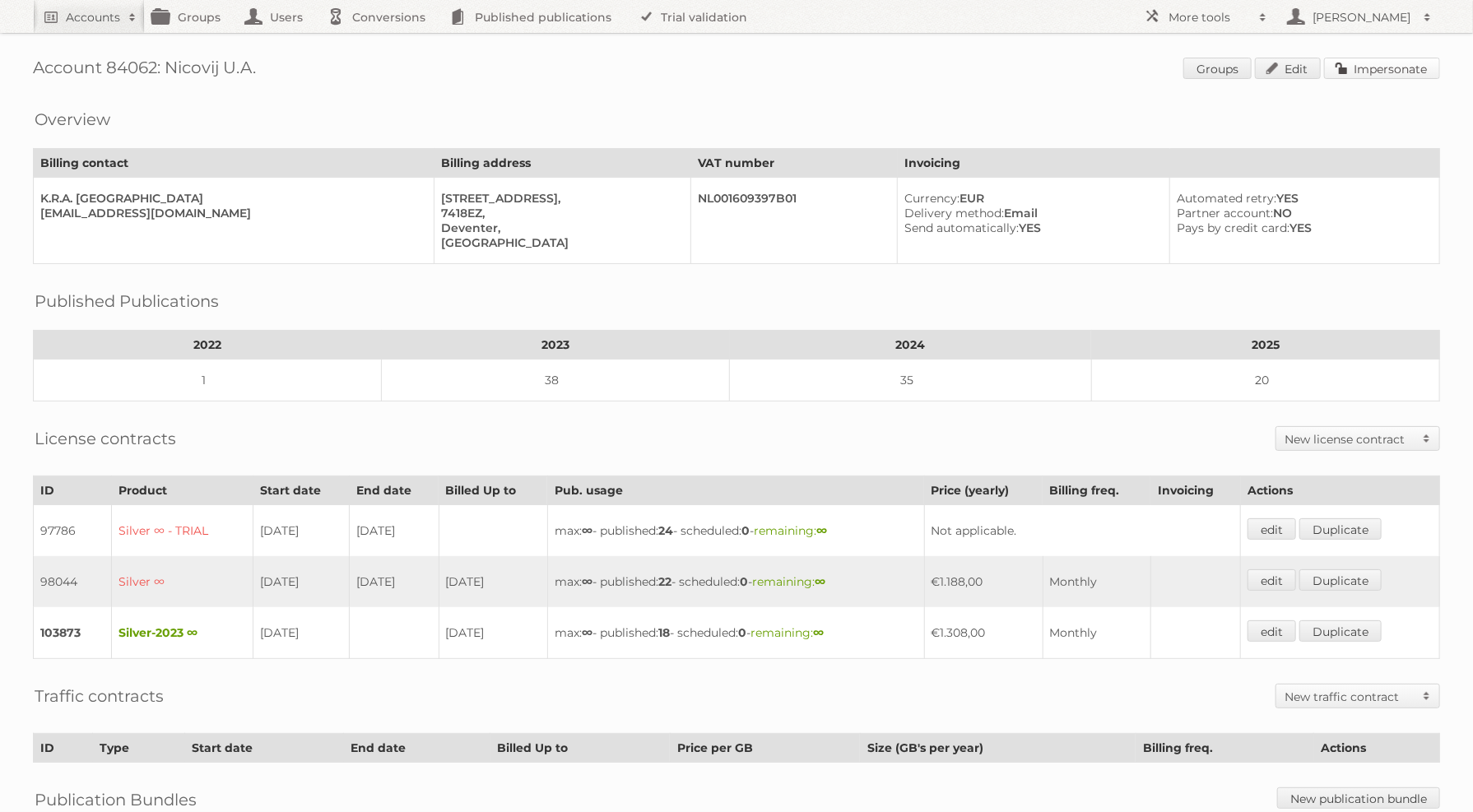
click at [1385, 64] on link "Impersonate" at bounding box center [1381, 68] width 116 height 21
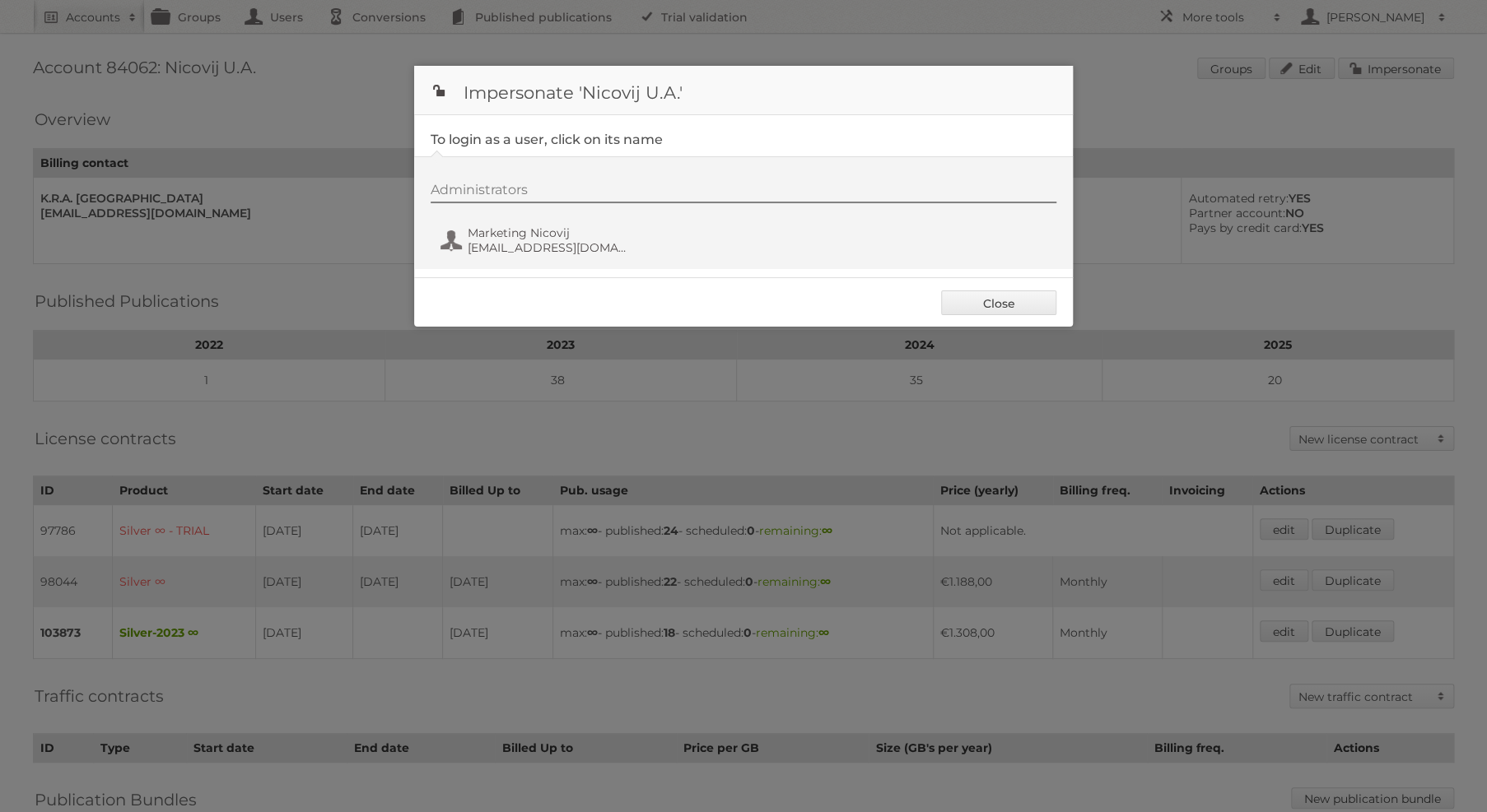
click at [540, 215] on div "Administrators Marketing Nicovij marketing@nicovij.nl" at bounding box center [751, 221] width 642 height 79
click at [544, 229] on span "Marketing Nicovij" at bounding box center [547, 232] width 160 height 15
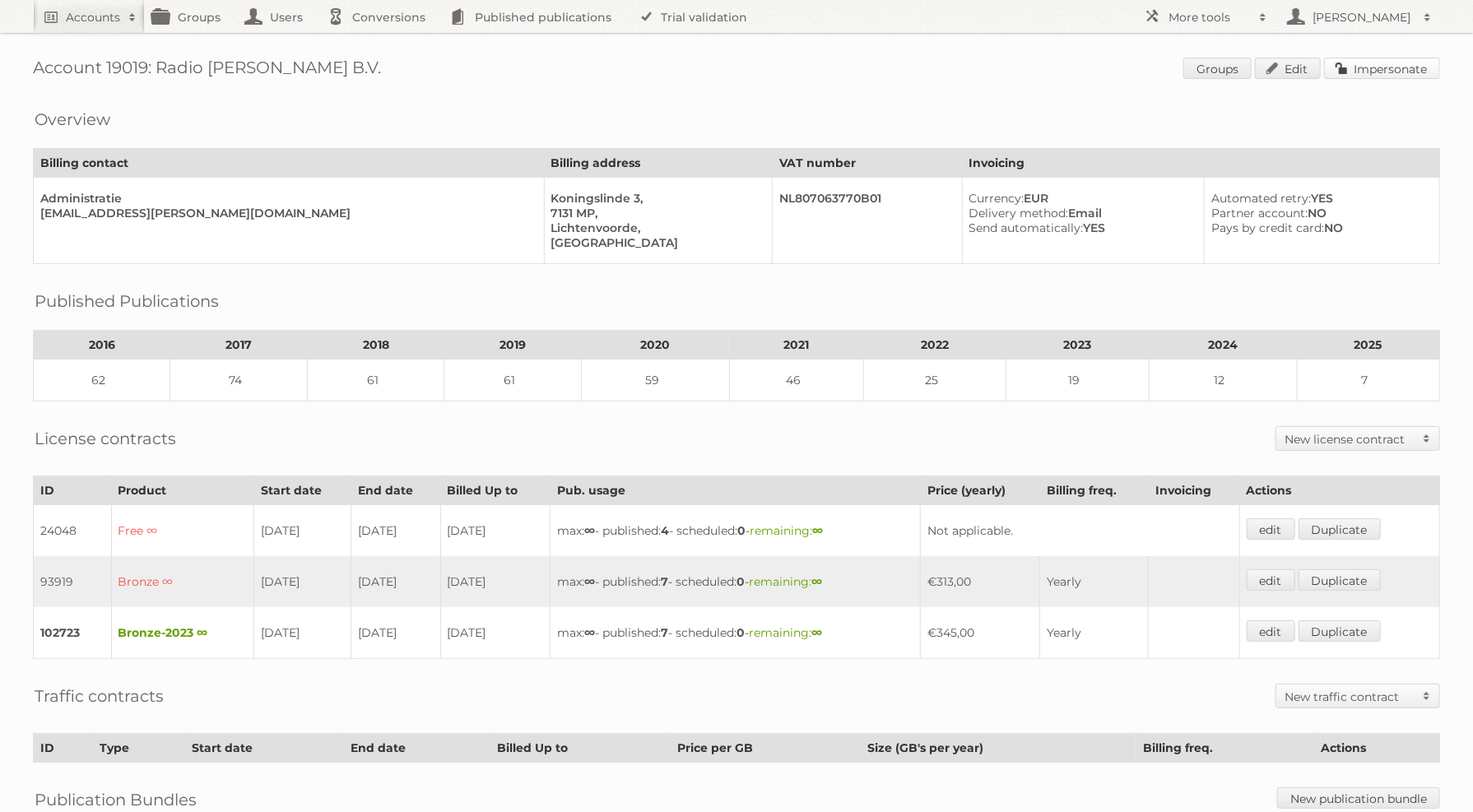
click at [1364, 69] on link "Impersonate" at bounding box center [1381, 68] width 116 height 21
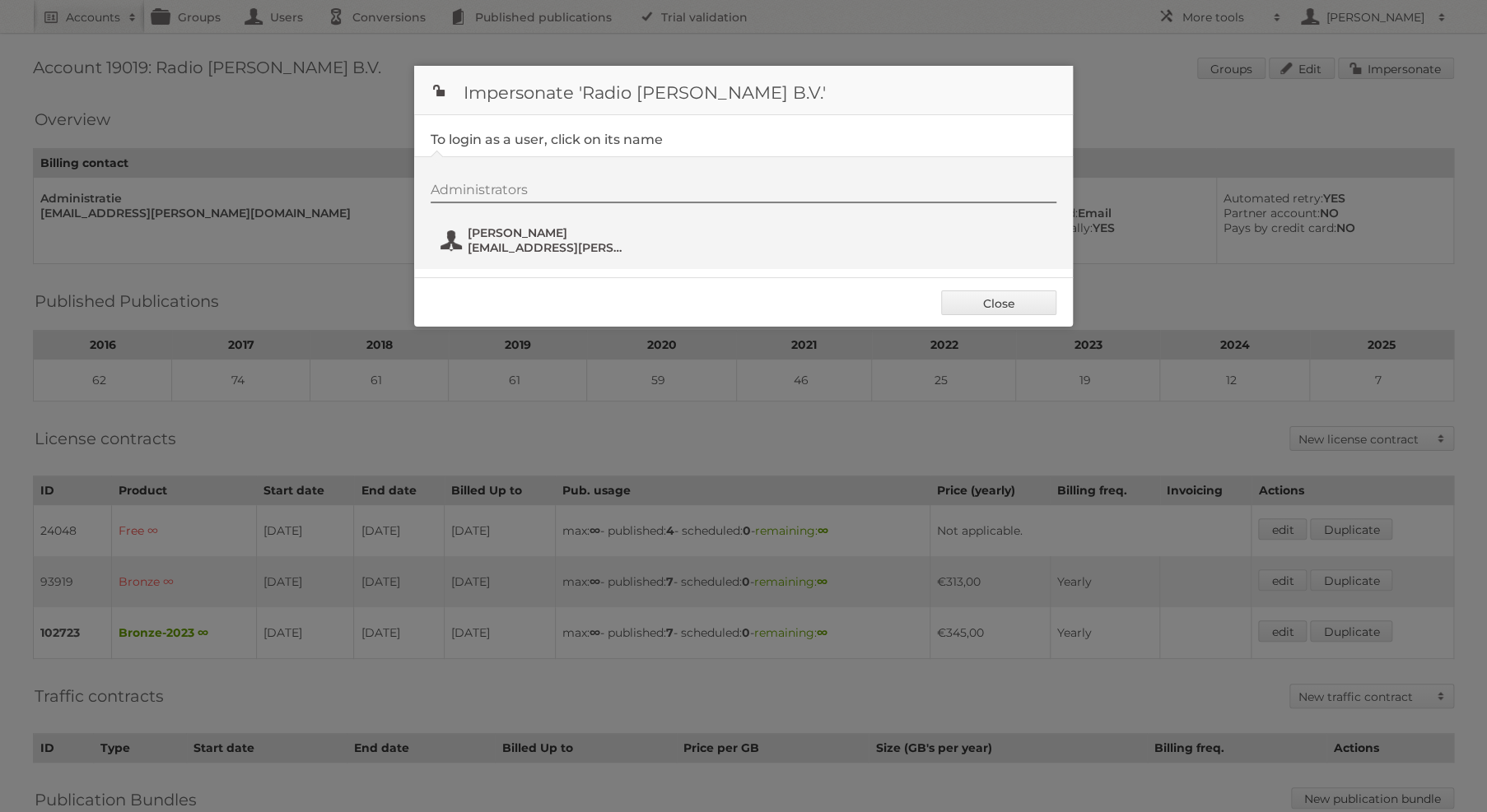
click at [544, 250] on span "marketing@obbink.nl" at bounding box center [547, 247] width 160 height 15
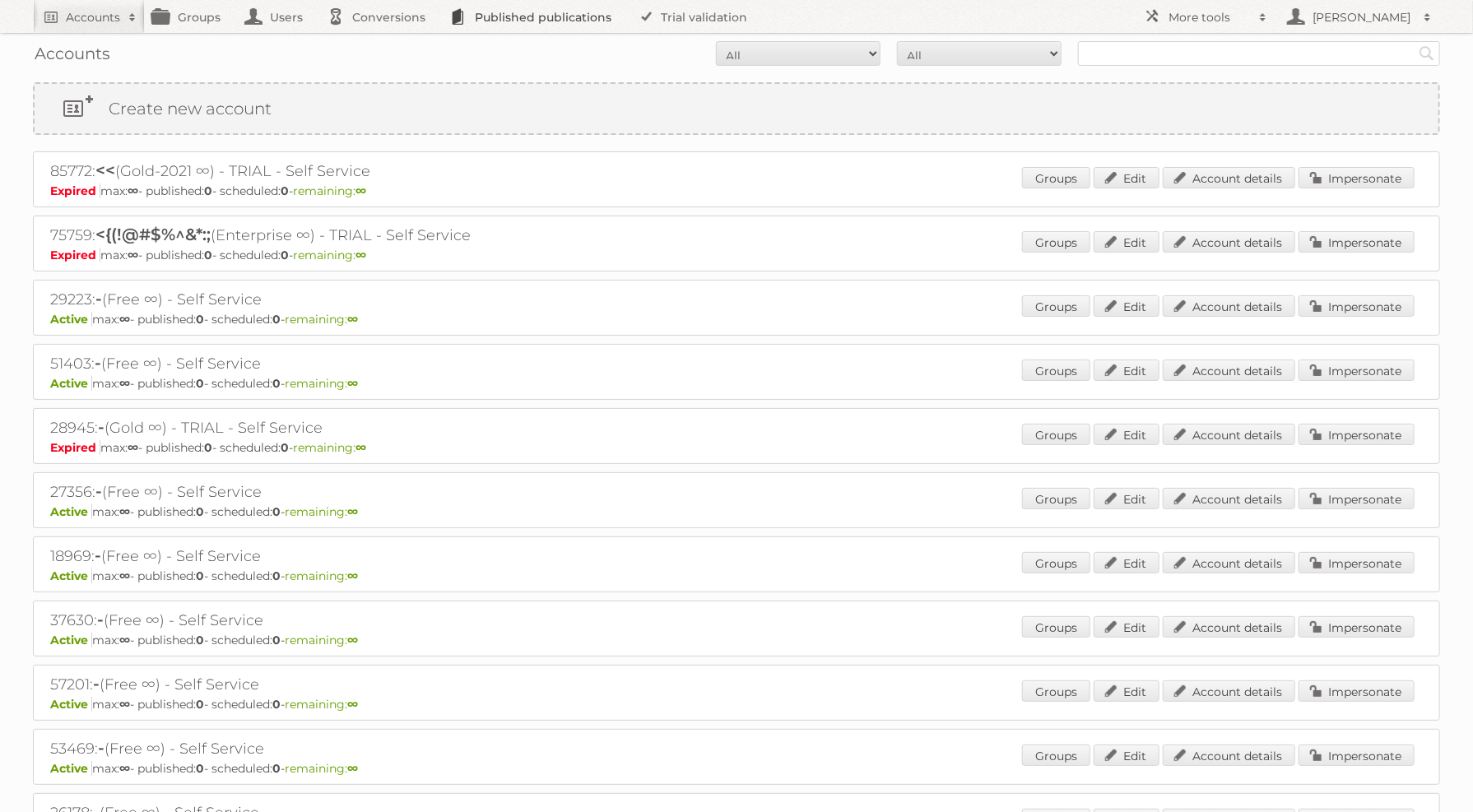
click at [520, 19] on link "Published publications" at bounding box center [534, 16] width 186 height 33
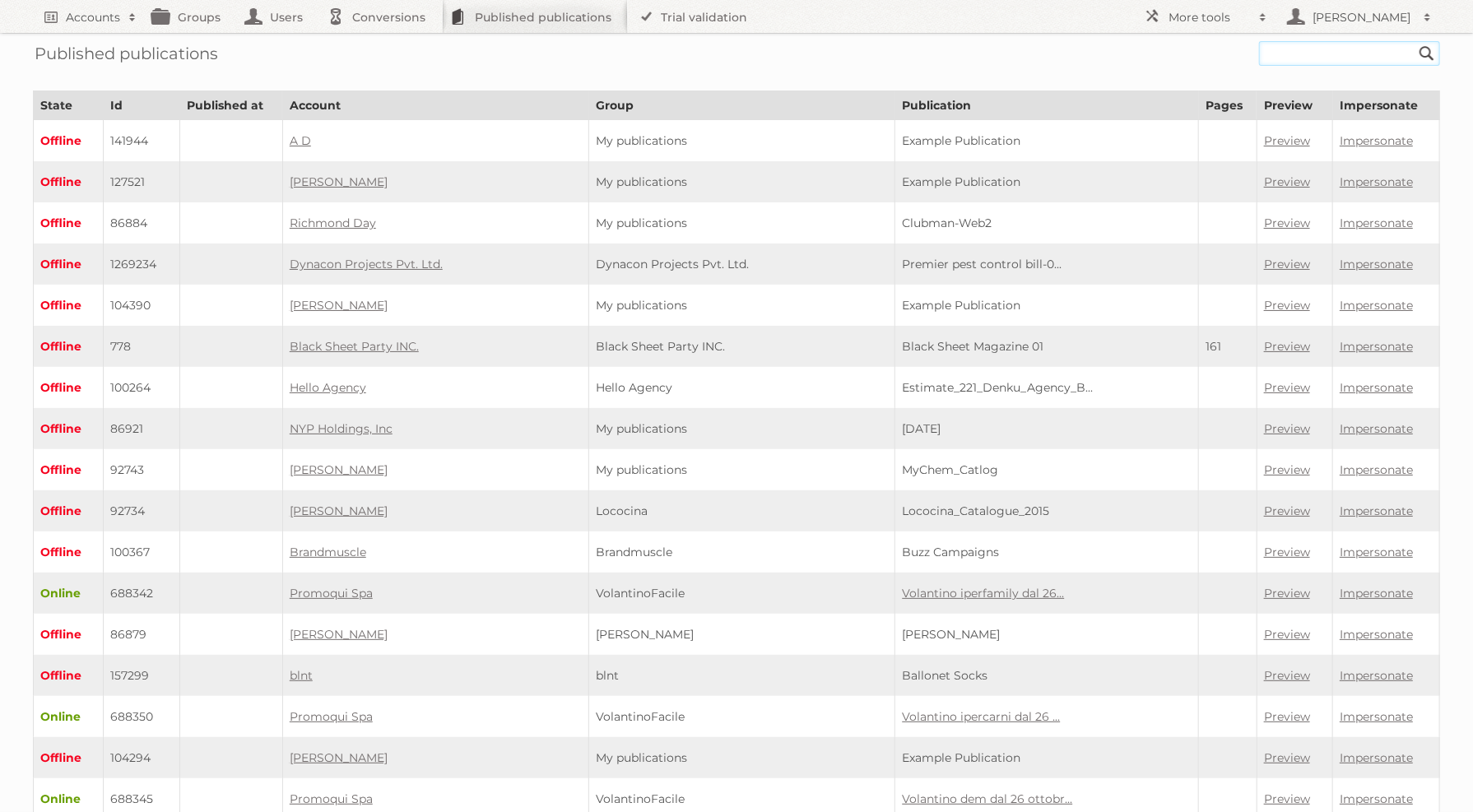
click at [1329, 64] on input "text" at bounding box center [1350, 53] width 181 height 25
type input "rewe wk 33"
click at [1415, 41] on input "Search" at bounding box center [1427, 53] width 25 height 25
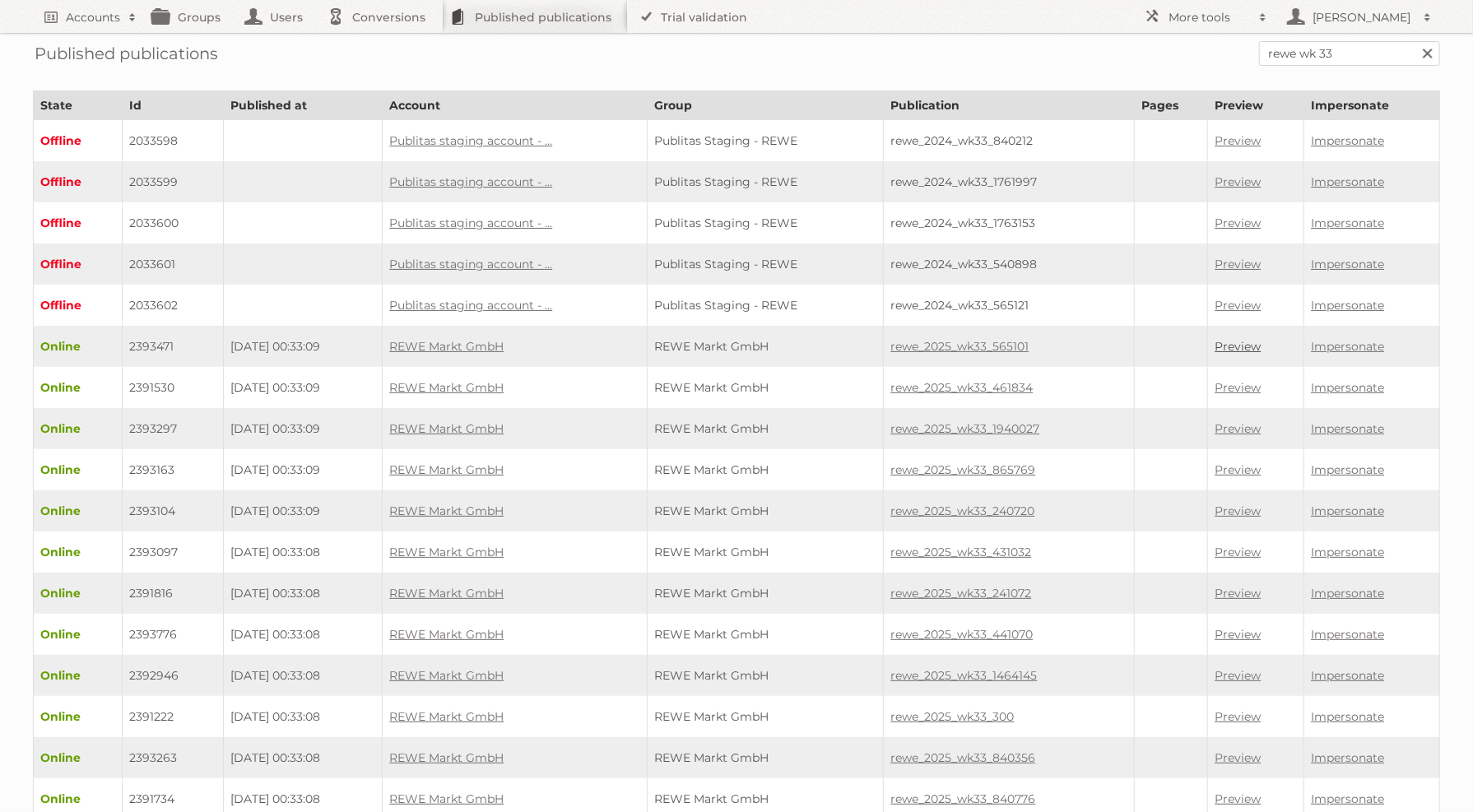
click at [1250, 340] on link "Preview" at bounding box center [1238, 346] width 46 height 15
